Goal: Communication & Community: Share content

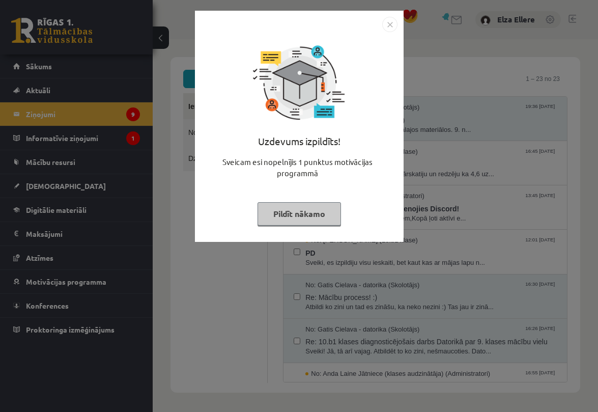
click at [385, 26] on img "Close" at bounding box center [389, 24] width 15 height 15
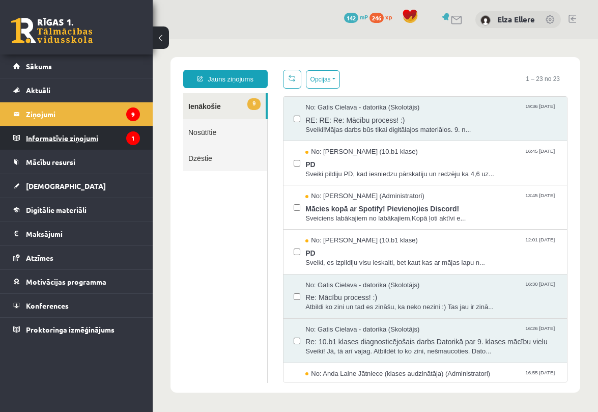
click at [105, 141] on legend "Informatīvie ziņojumi 1" at bounding box center [83, 137] width 114 height 23
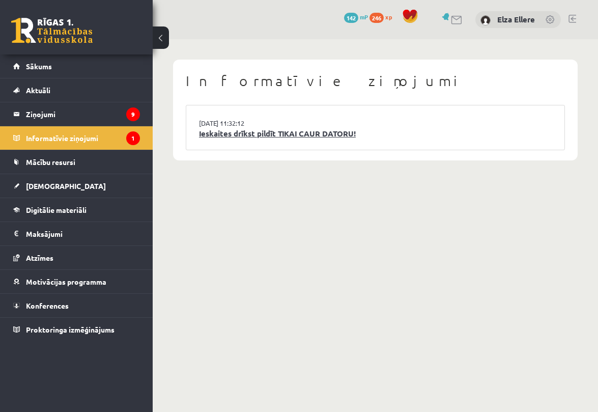
click at [207, 130] on link "Ieskaites drīkst pildīt TIKAI CAUR DATORU!" at bounding box center [375, 134] width 353 height 12
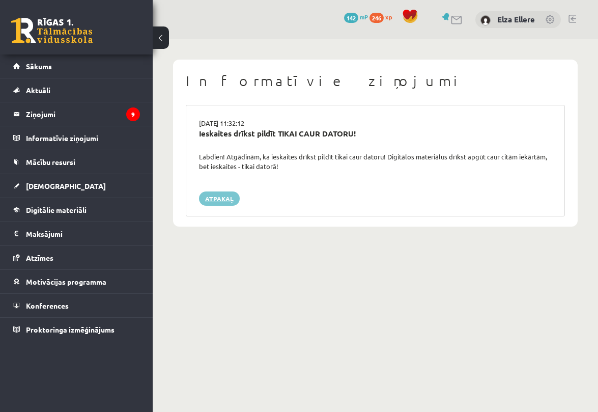
click at [214, 199] on link "Atpakaļ" at bounding box center [219, 198] width 41 height 14
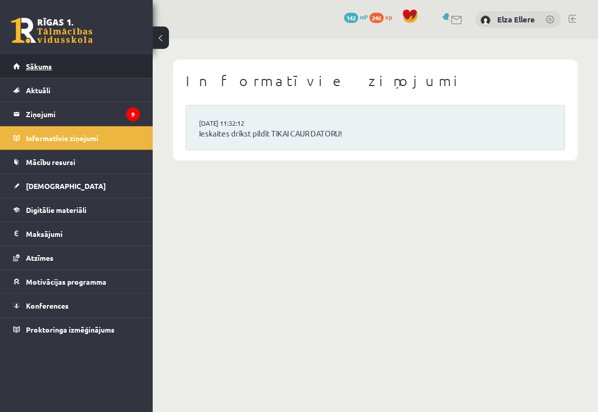
click at [58, 69] on link "Sākums" at bounding box center [76, 65] width 127 height 23
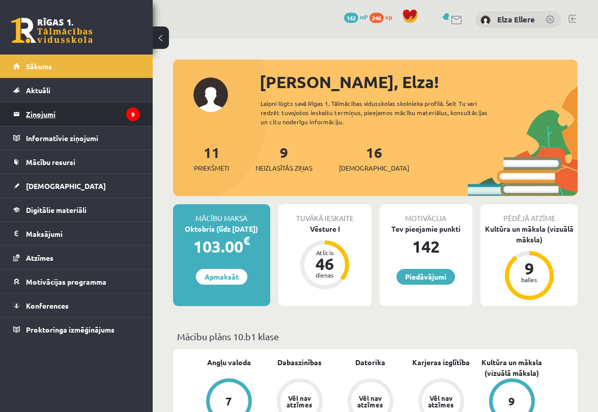
click at [65, 116] on legend "Ziņojumi 9" at bounding box center [83, 113] width 114 height 23
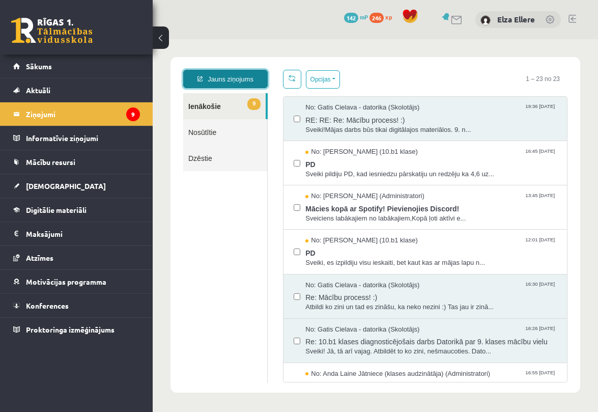
click at [233, 81] on link "Jauns ziņojums" at bounding box center [225, 79] width 85 height 18
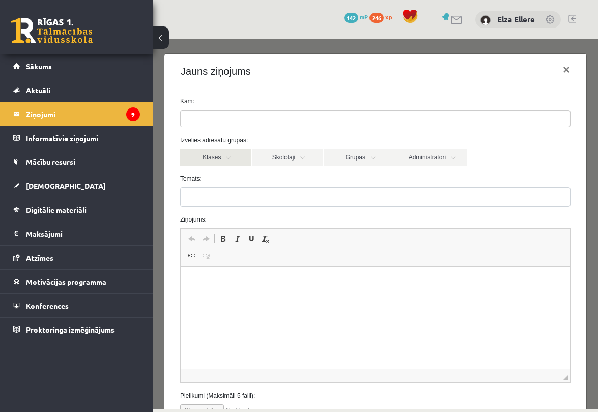
click at [247, 157] on link "Klases" at bounding box center [215, 157] width 71 height 17
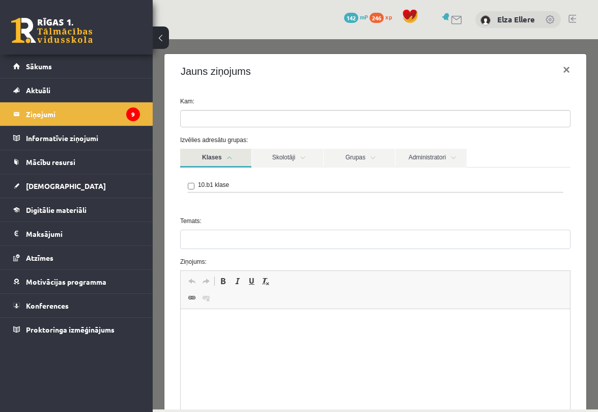
click at [197, 185] on div "10.b1 klase" at bounding box center [375, 186] width 375 height 12
click at [290, 158] on link "Skolotāji" at bounding box center [287, 158] width 71 height 19
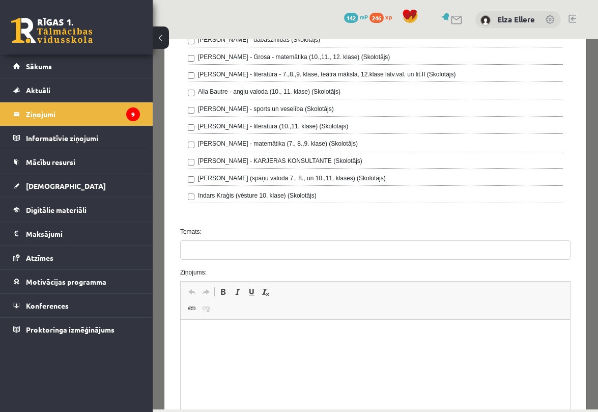
scroll to position [213, 0]
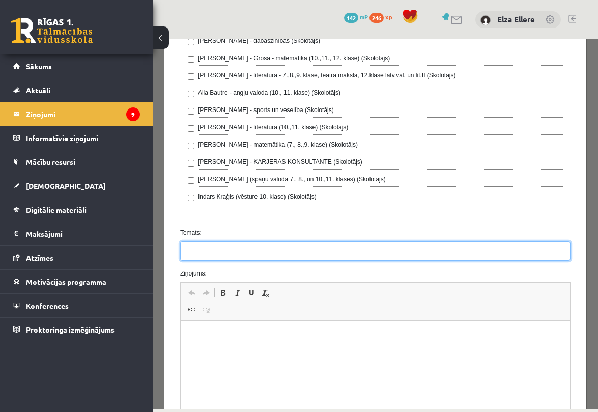
click at [205, 249] on input "Temats:" at bounding box center [375, 250] width 390 height 19
type input "**********"
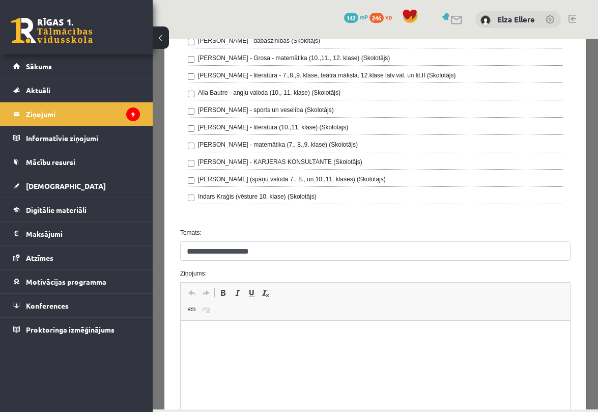
click at [288, 326] on html at bounding box center [374, 336] width 389 height 31
click at [346, 339] on p "**********" at bounding box center [375, 336] width 370 height 11
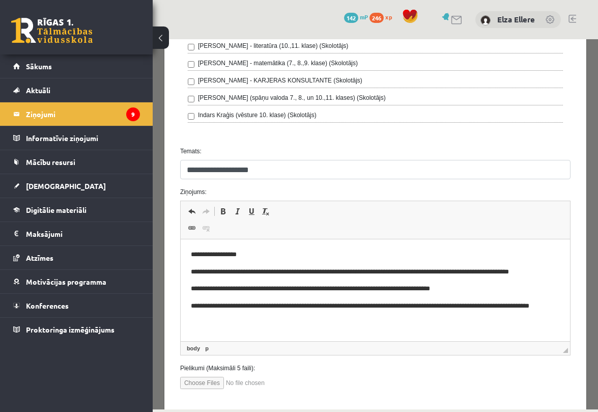
scroll to position [348, 0]
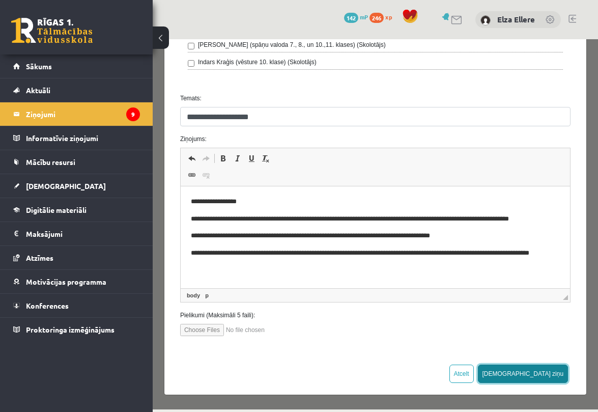
click at [550, 372] on button "[DEMOGRAPHIC_DATA] ziņu" at bounding box center [523, 374] width 91 height 18
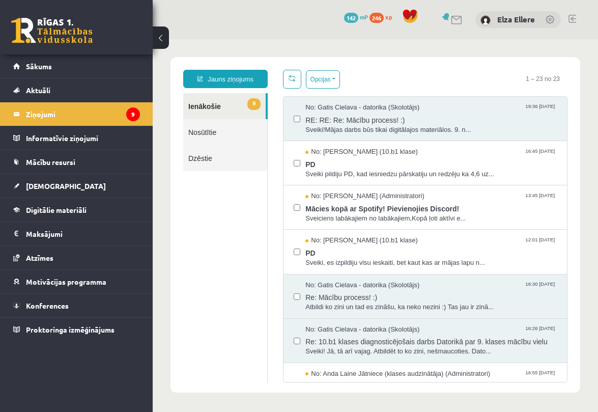
scroll to position [0, 0]
